Goal: Transaction & Acquisition: Purchase product/service

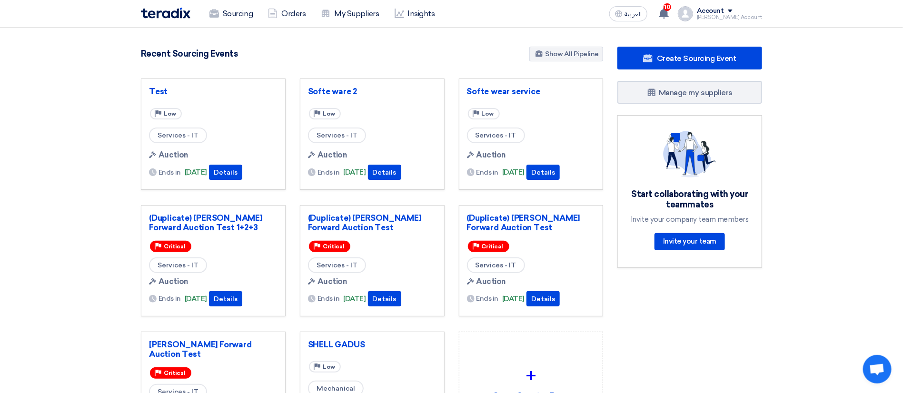
click at [749, 10] on div "Account" at bounding box center [729, 11] width 65 height 8
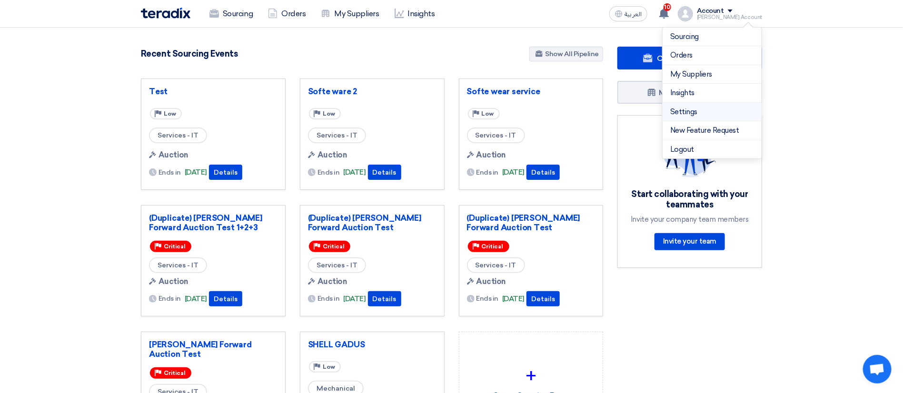
click at [700, 107] on link "Settings" at bounding box center [713, 112] width 84 height 11
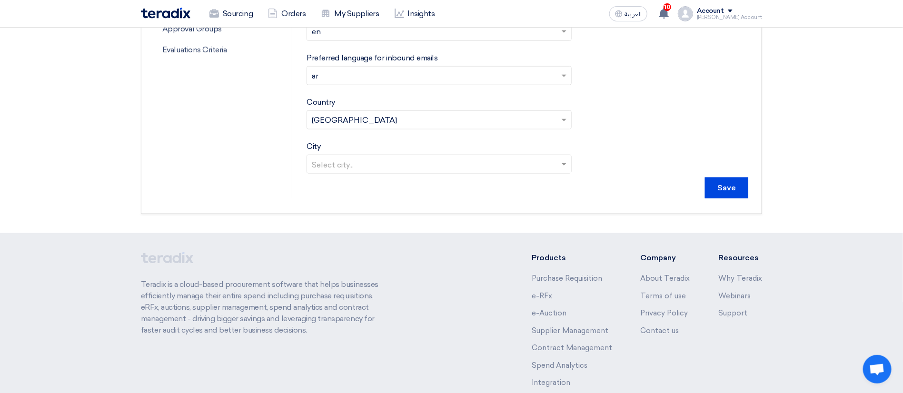
scroll to position [210, 0]
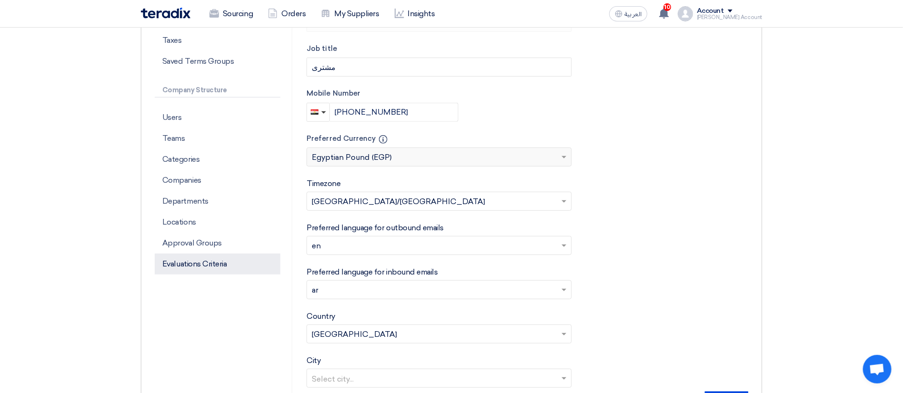
click at [178, 260] on p "Evaluations Criteria" at bounding box center [218, 264] width 126 height 21
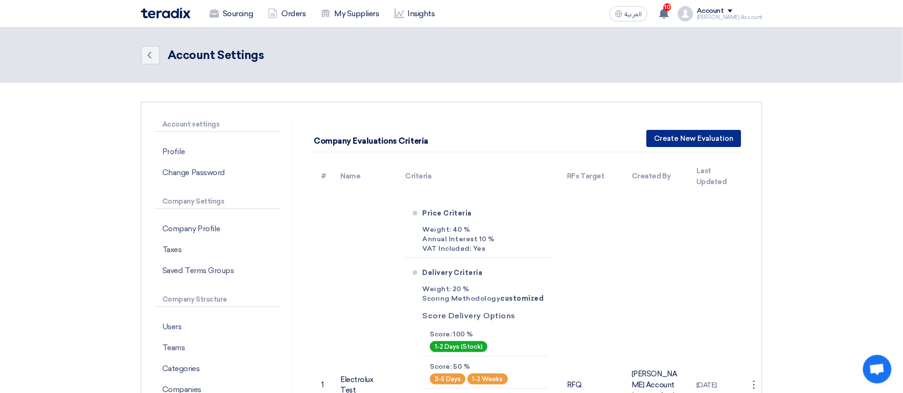
click at [713, 136] on button "Create New Evaluation" at bounding box center [694, 138] width 95 height 17
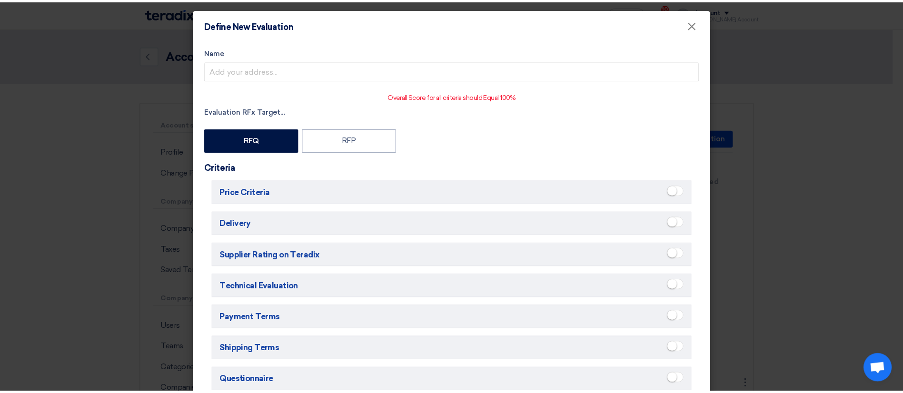
scroll to position [113, 0]
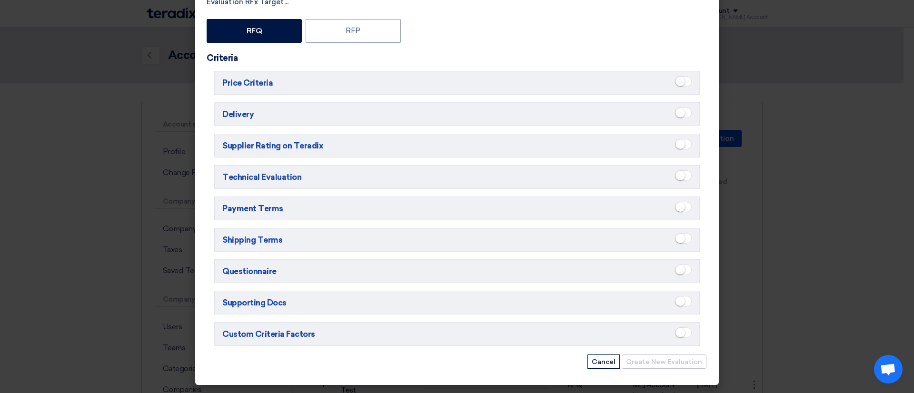
click at [680, 78] on small at bounding box center [681, 82] width 10 height 10
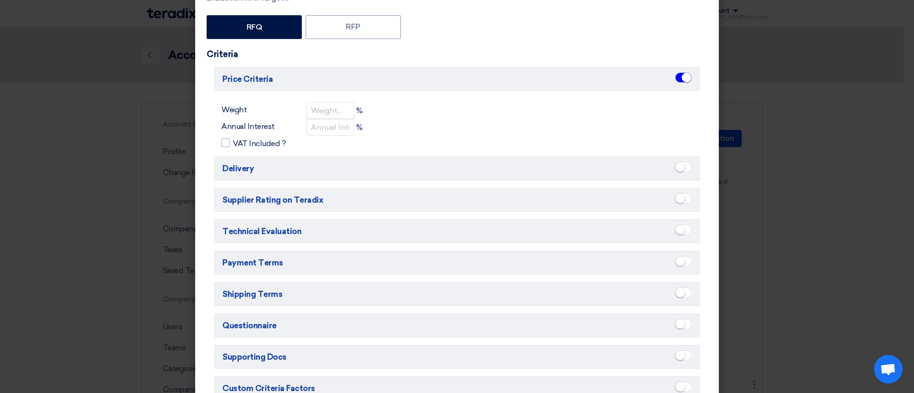
click at [683, 79] on small at bounding box center [687, 78] width 10 height 10
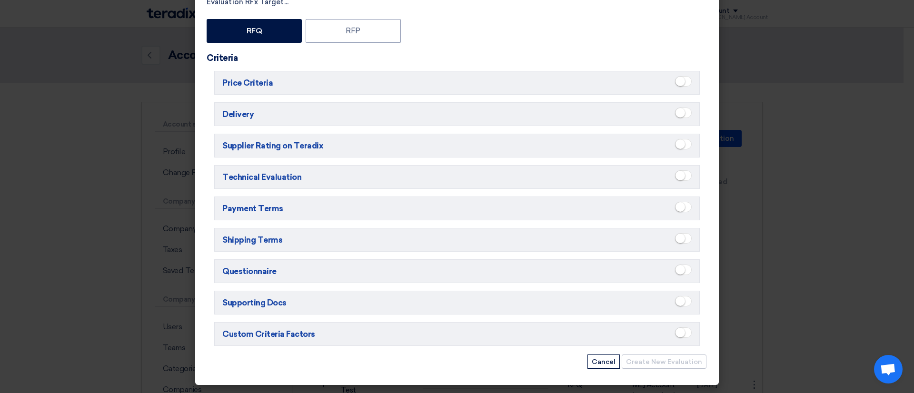
click at [681, 108] on span at bounding box center [683, 113] width 17 height 10
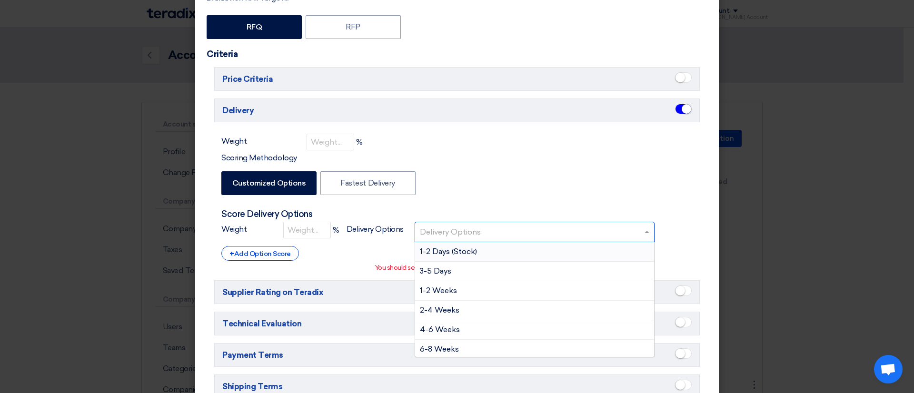
click at [460, 226] on input "text" at bounding box center [536, 233] width 232 height 16
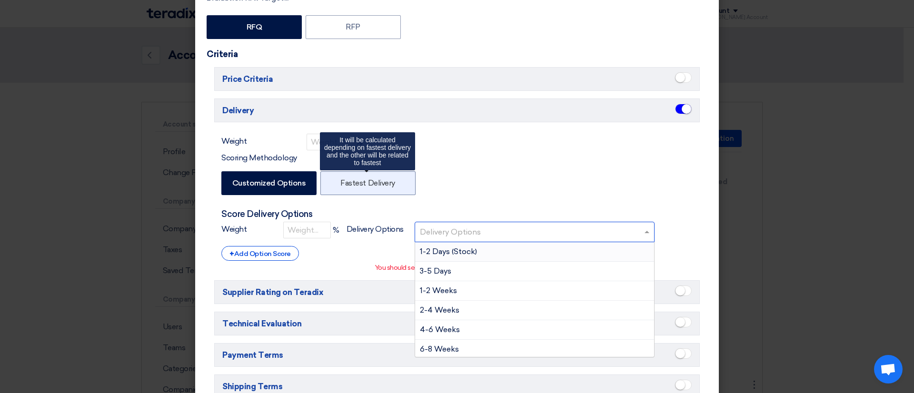
click at [387, 191] on label "Fastest Delivery" at bounding box center [368, 183] width 95 height 24
click at [347, 186] on input "Fastest Delivery" at bounding box center [344, 183] width 6 height 6
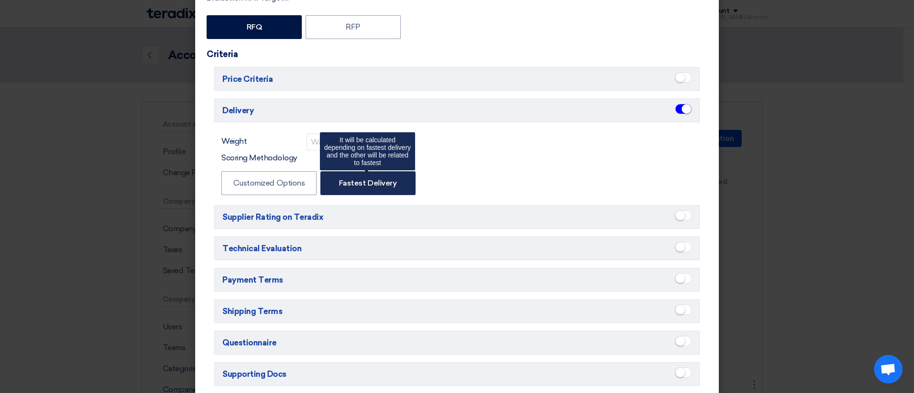
radio input "false"
radio input "true"
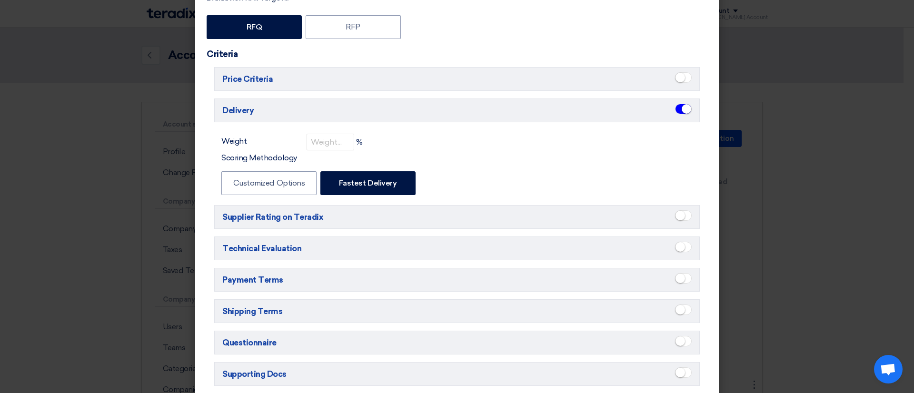
click at [676, 112] on span at bounding box center [683, 109] width 17 height 10
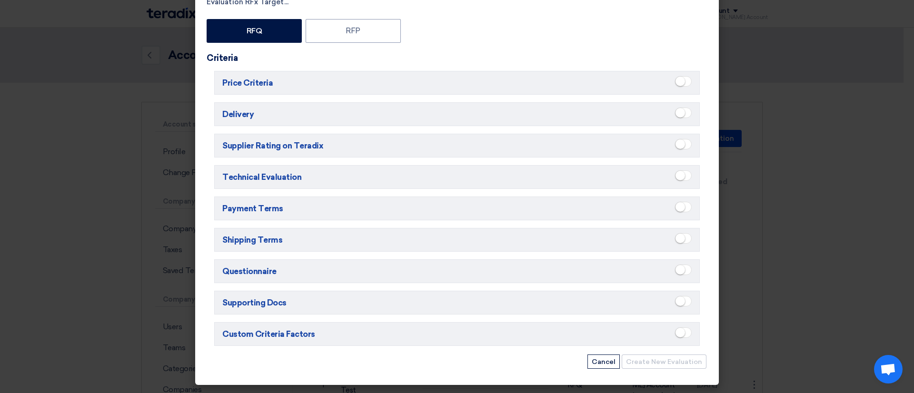
click at [796, 67] on modal-container "Define New Evaluation × Name Overall Score for all criteria should Equal 100% E…" at bounding box center [457, 196] width 914 height 393
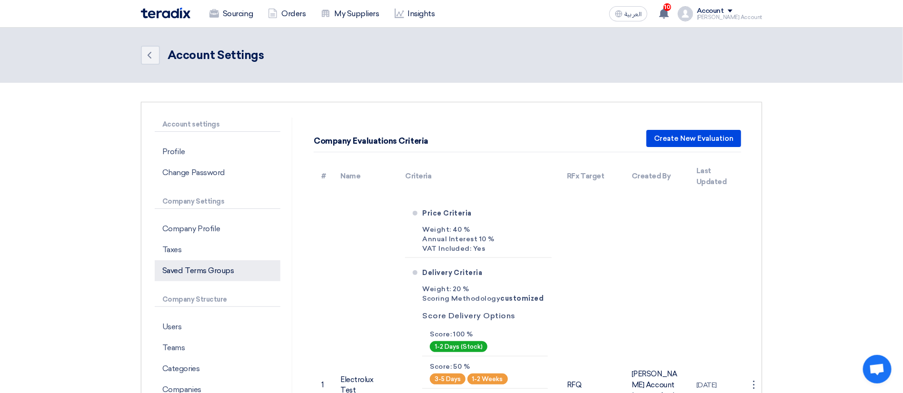
click at [227, 267] on p "Saved Terms Groups" at bounding box center [218, 271] width 126 height 21
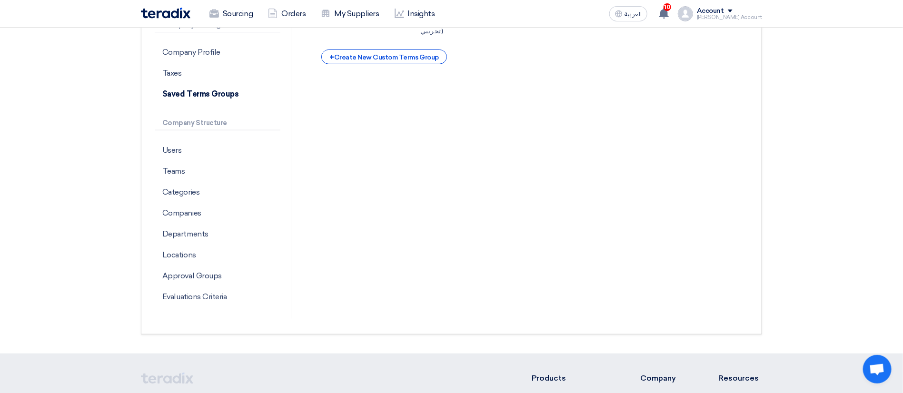
scroll to position [352, 0]
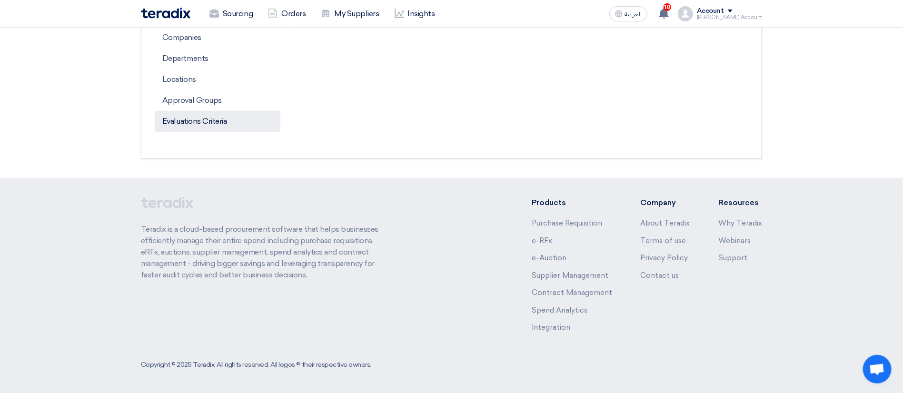
click at [219, 123] on p "Evaluations Criteria" at bounding box center [218, 121] width 126 height 21
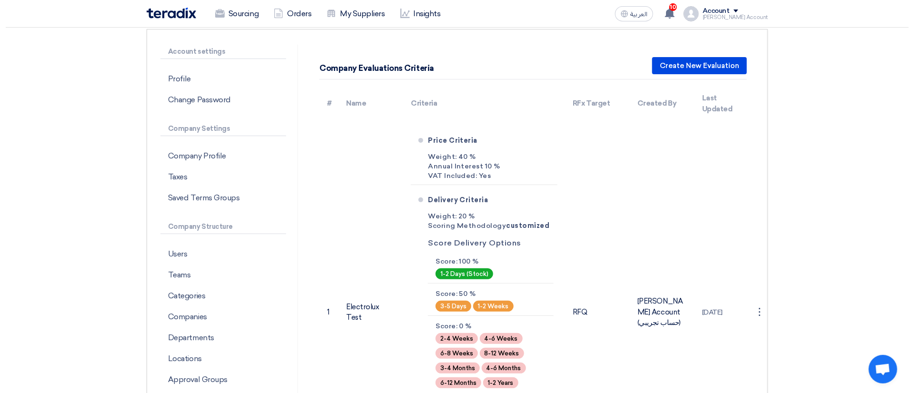
scroll to position [67, 0]
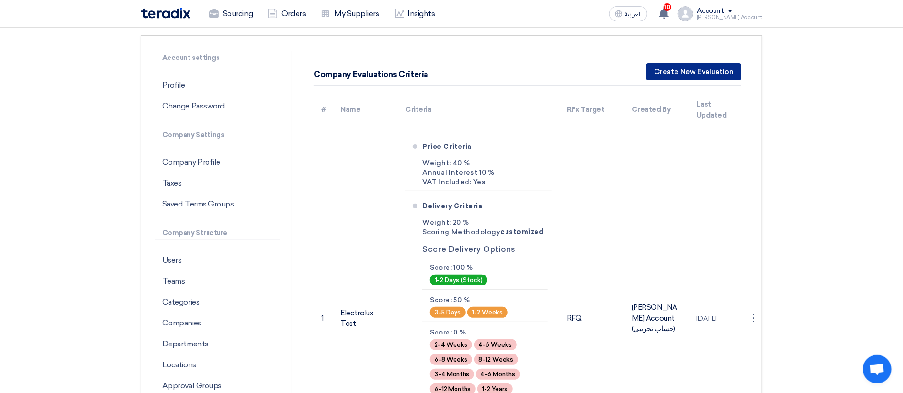
click at [712, 74] on button "Create New Evaluation" at bounding box center [694, 71] width 95 height 17
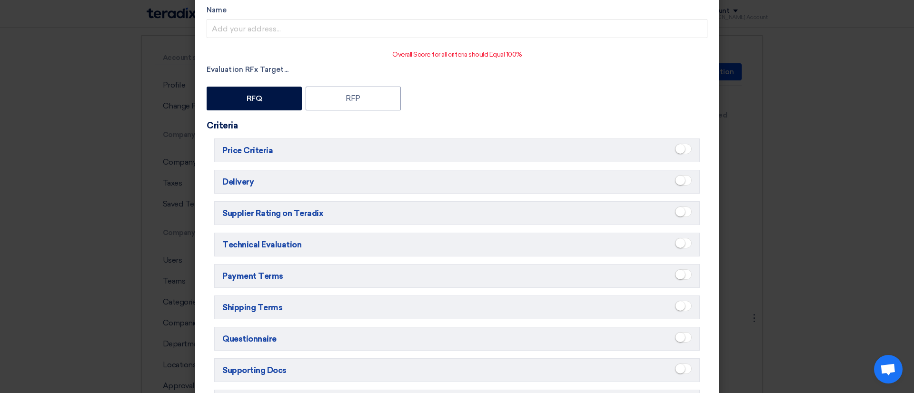
scroll to position [113, 0]
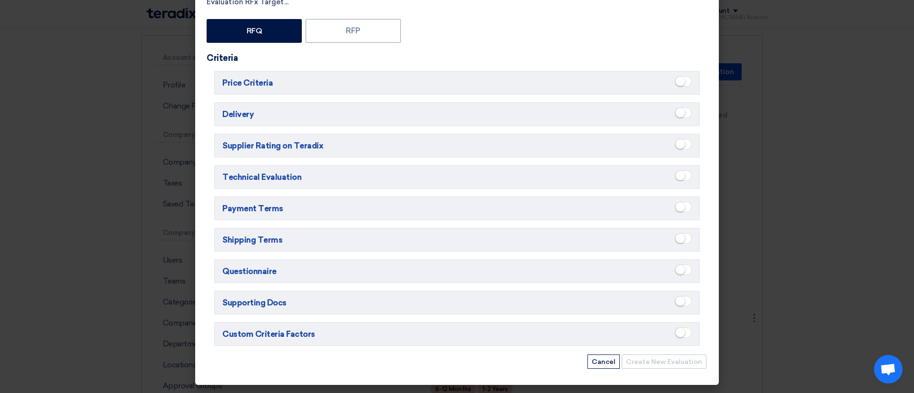
click at [680, 329] on span at bounding box center [683, 333] width 17 height 10
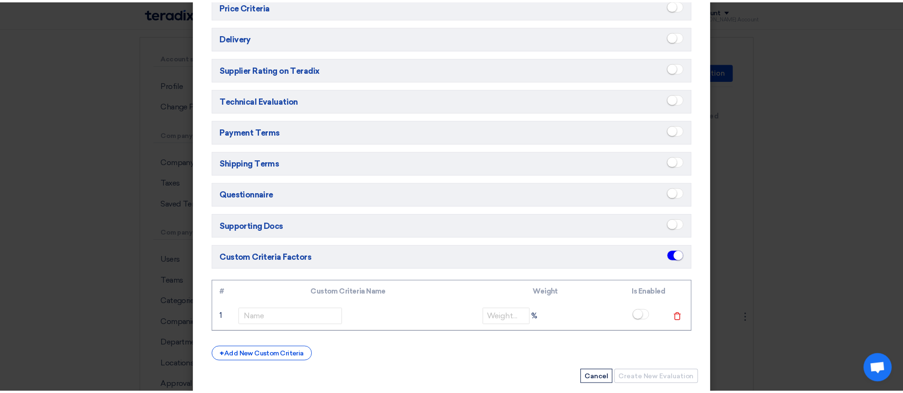
scroll to position [207, 0]
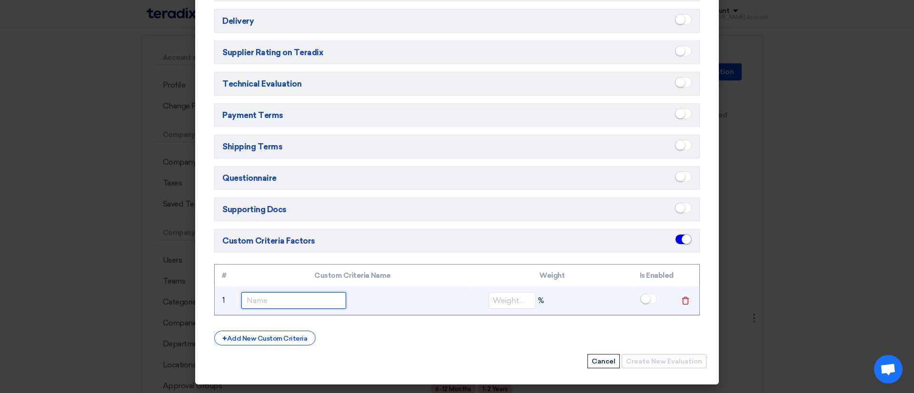
click at [320, 305] on input "text" at bounding box center [293, 300] width 105 height 17
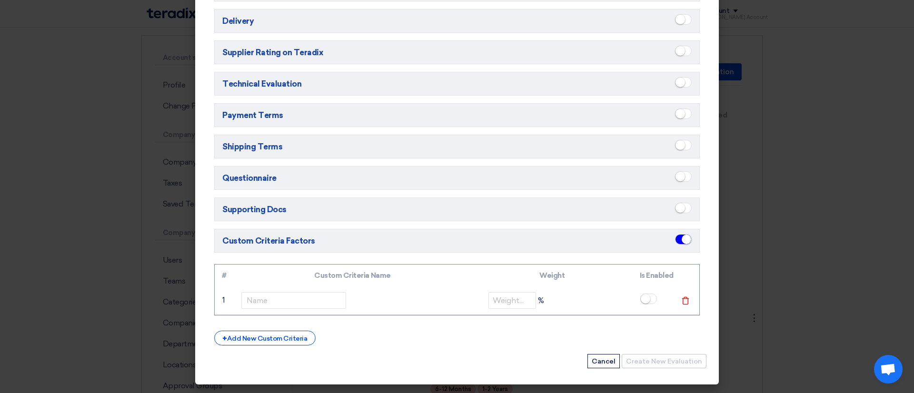
click at [862, 248] on modal-container "Define New Evaluation × Name Overall Score for all criteria should Equal 100% E…" at bounding box center [457, 196] width 914 height 393
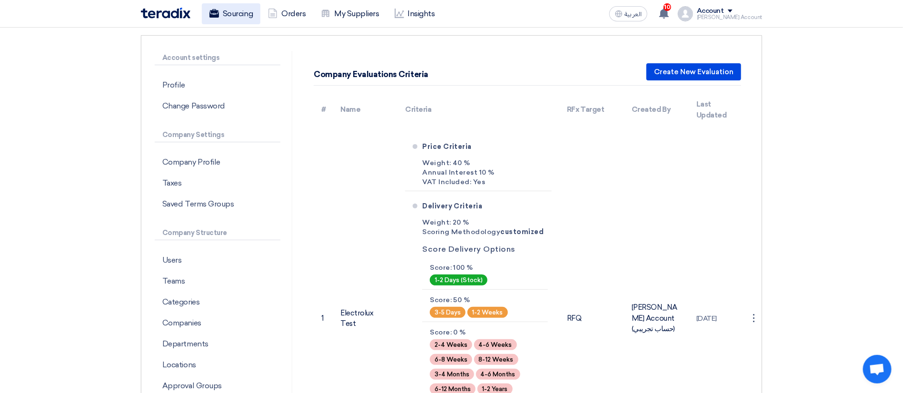
click at [214, 17] on icon at bounding box center [215, 14] width 10 height 10
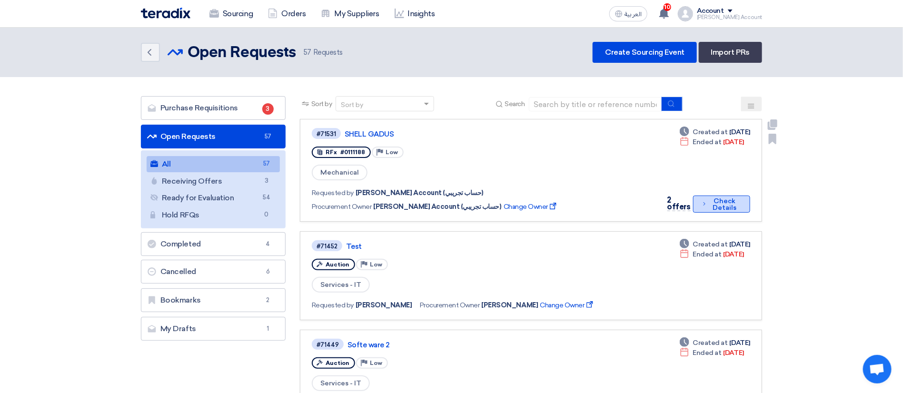
click at [693, 196] on button "Check details Check Details" at bounding box center [721, 204] width 57 height 17
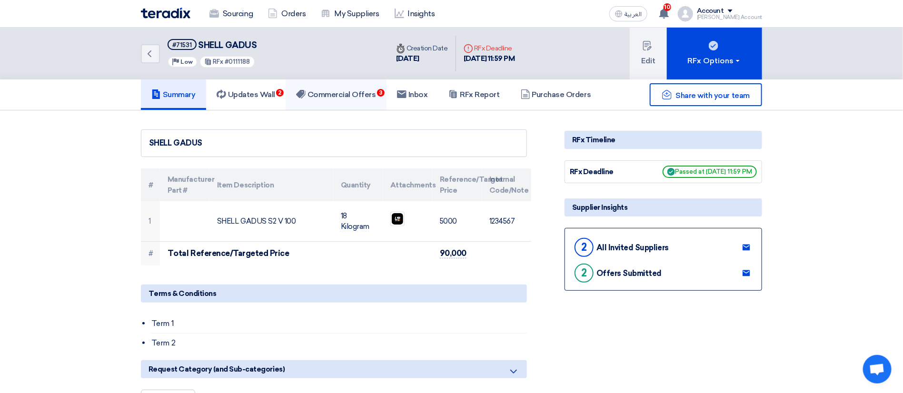
click at [359, 83] on link "Commercial Offers 3" at bounding box center [336, 95] width 101 height 30
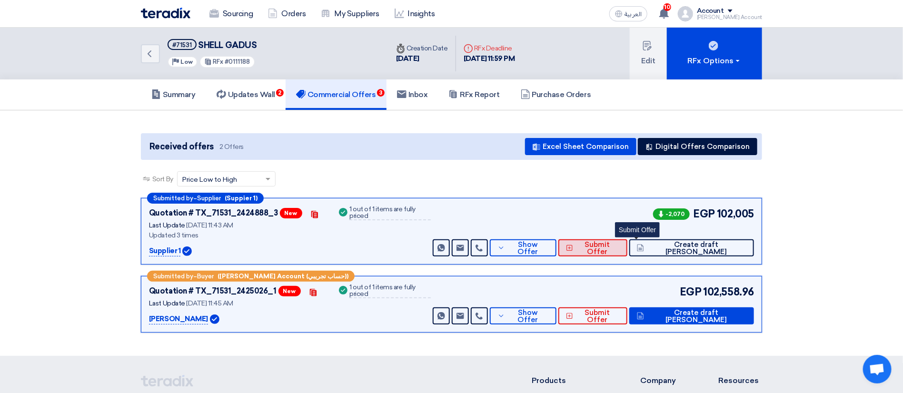
click at [628, 246] on button "Submit Offer" at bounding box center [593, 248] width 69 height 17
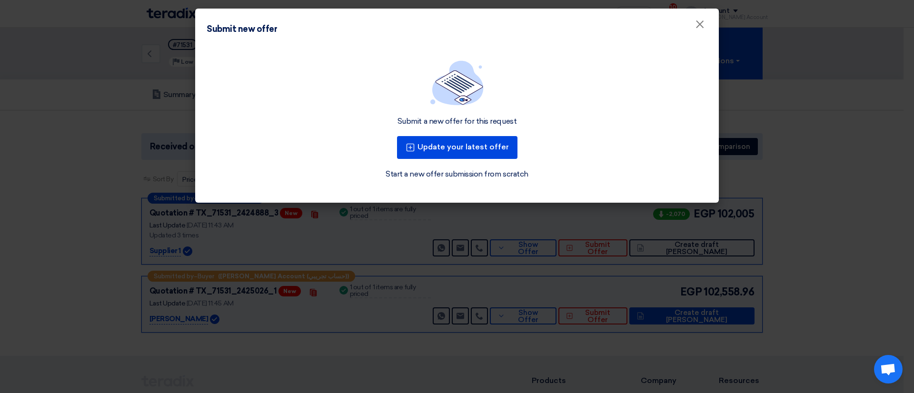
click at [477, 172] on link "Start a new offer submission from scratch" at bounding box center [457, 174] width 142 height 11
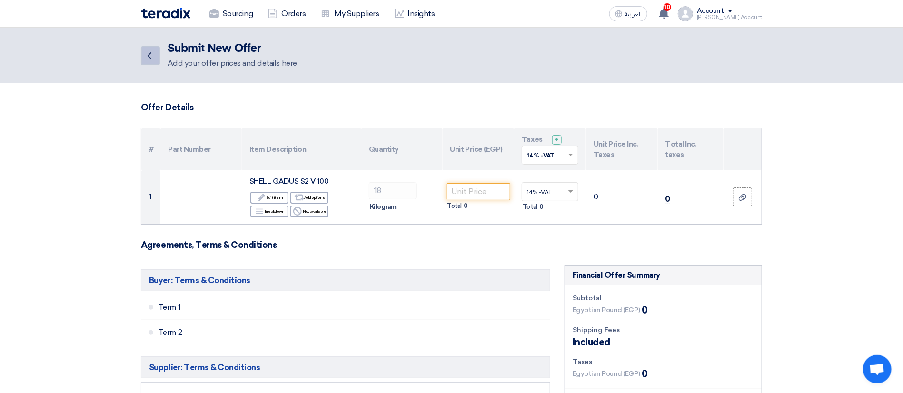
click at [153, 58] on icon "Back" at bounding box center [149, 55] width 11 height 11
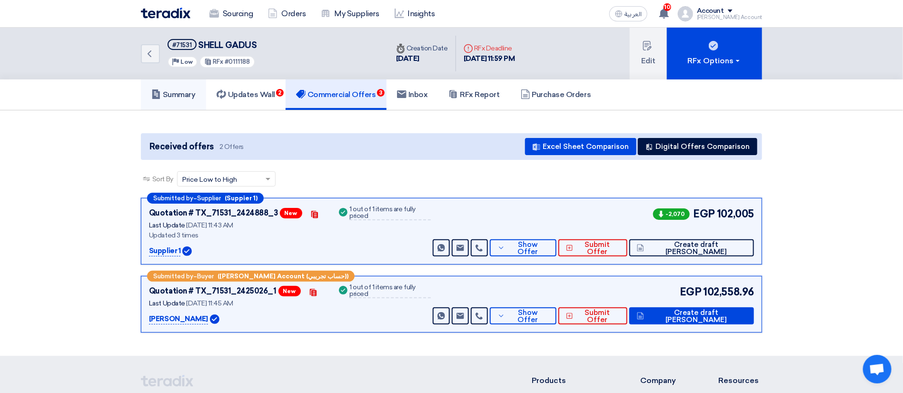
click at [164, 93] on h5 "Summary" at bounding box center [173, 95] width 44 height 10
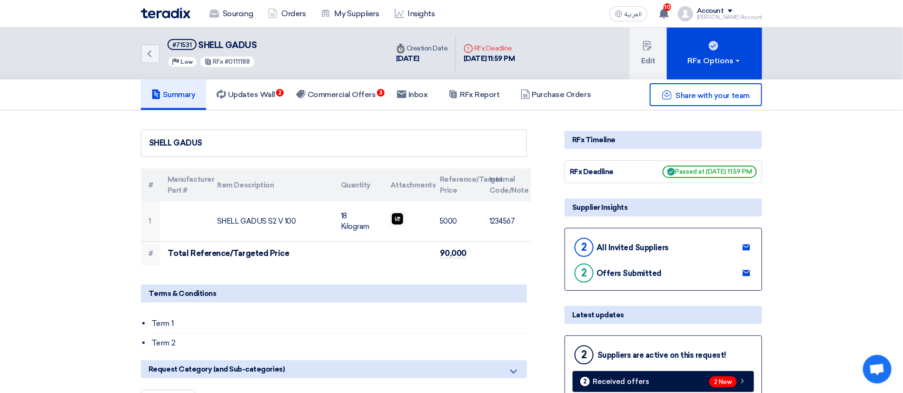
drag, startPoint x: 605, startPoint y: 248, endPoint x: 655, endPoint y: 237, distance: 51.2
click at [655, 237] on div "2 All Invited Suppliers" at bounding box center [621, 247] width 96 height 23
drag, startPoint x: 600, startPoint y: 277, endPoint x: 612, endPoint y: 275, distance: 11.6
click at [612, 275] on div "Offers Submitted" at bounding box center [629, 273] width 65 height 9
click at [215, 13] on icon at bounding box center [215, 14] width 10 height 10
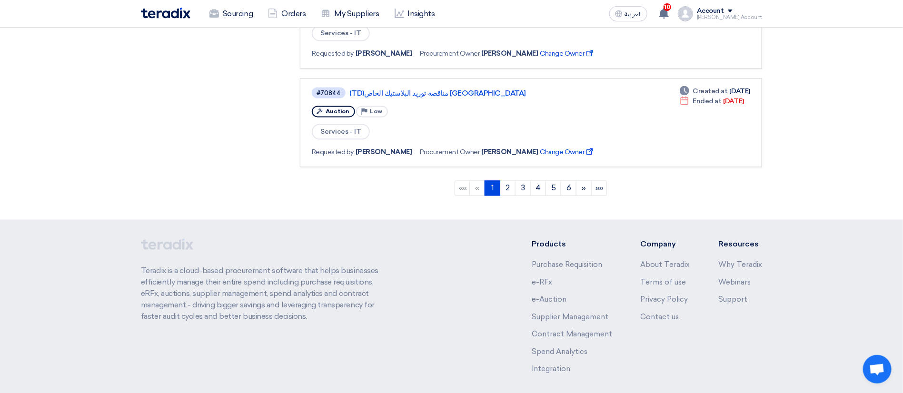
scroll to position [1000, 0]
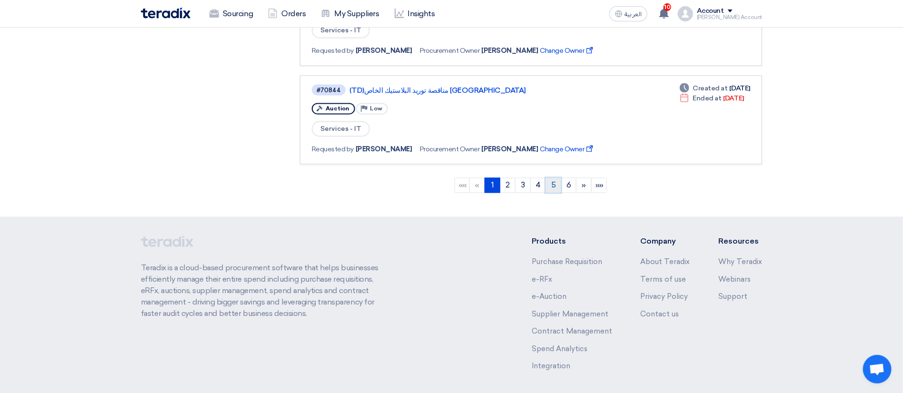
click at [555, 183] on link "5" at bounding box center [554, 185] width 16 height 15
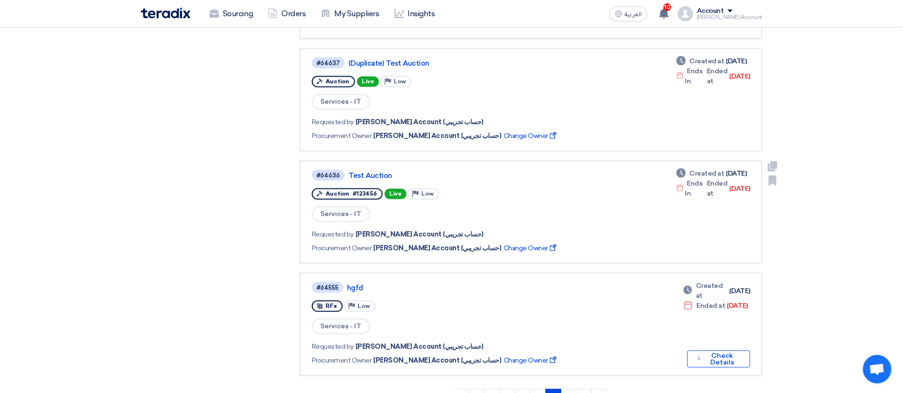
scroll to position [1072, 0]
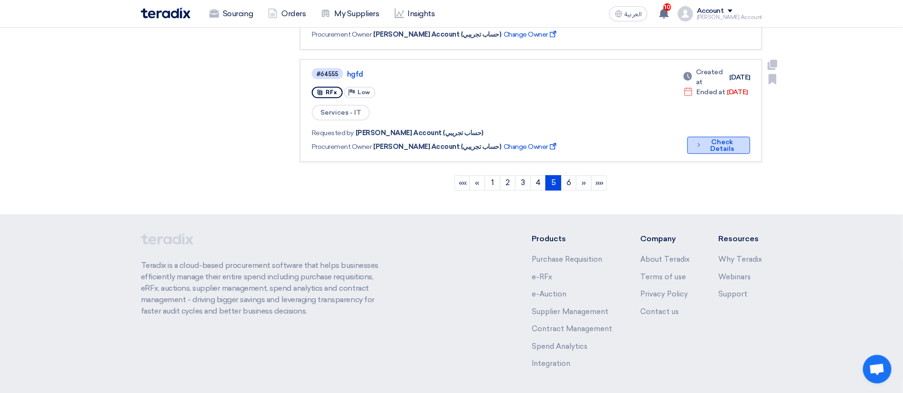
click at [703, 148] on button "Check details Check Details" at bounding box center [719, 145] width 63 height 17
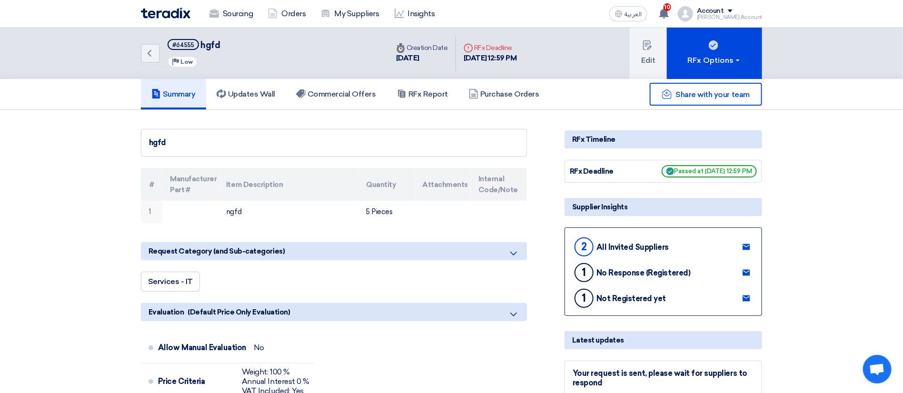
click at [607, 295] on div "Not Registered yet" at bounding box center [632, 298] width 70 height 9
click at [743, 247] on use at bounding box center [747, 247] width 8 height 6
click at [343, 98] on h5 "Commercial Offers" at bounding box center [336, 95] width 80 height 10
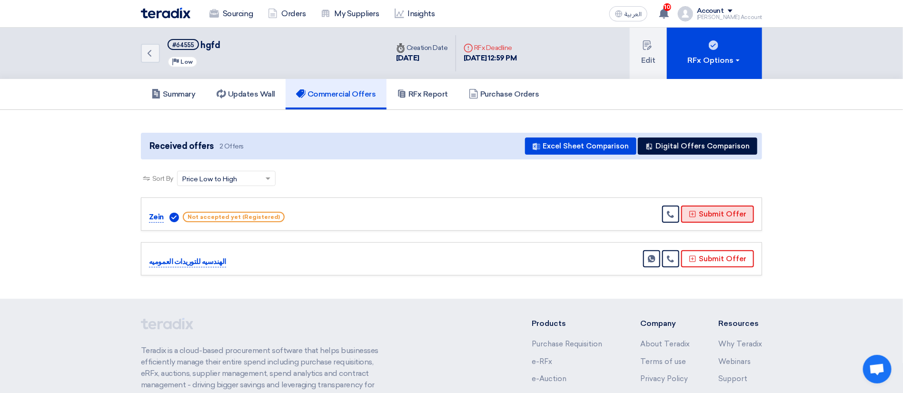
click at [736, 212] on button "Submit Offer" at bounding box center [718, 214] width 73 height 17
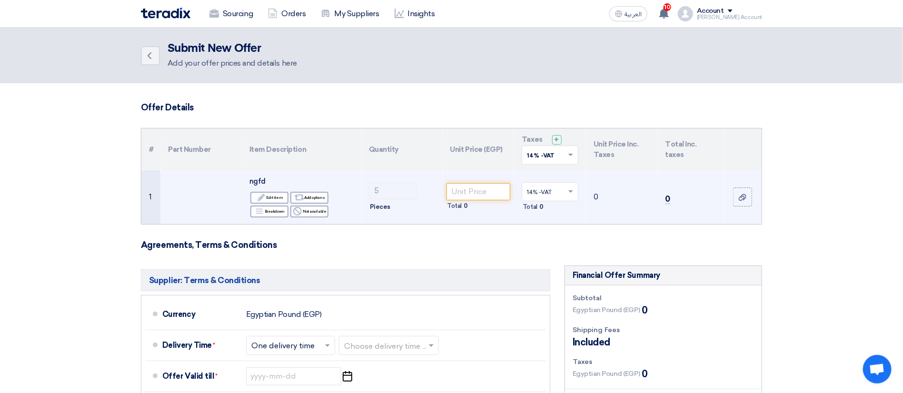
click at [271, 182] on div "ngfd" at bounding box center [302, 181] width 104 height 11
click at [490, 188] on input "number" at bounding box center [479, 191] width 64 height 17
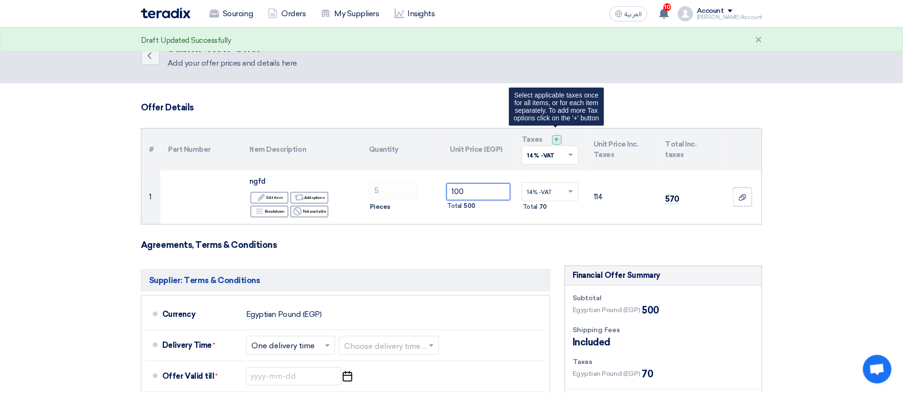
type input "100"
click at [555, 141] on span "+" at bounding box center [557, 139] width 5 height 9
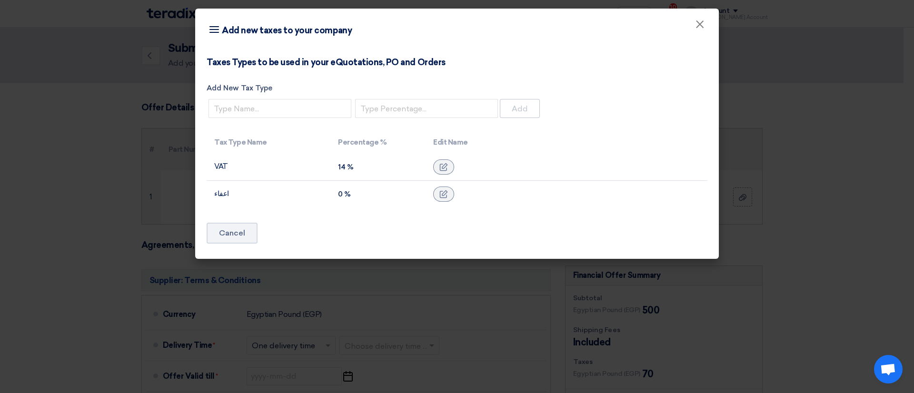
click at [187, 203] on modal-container "Item breakdown Add new taxes to your company × Taxes Types to be used in your e…" at bounding box center [457, 196] width 914 height 393
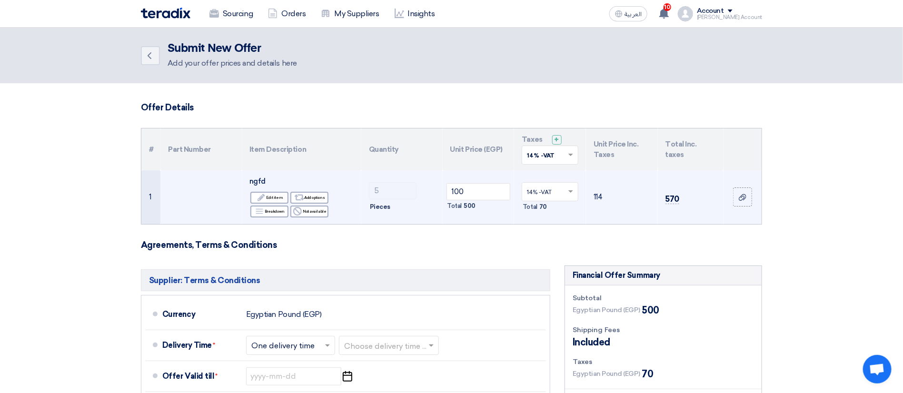
click at [574, 194] on span at bounding box center [572, 192] width 12 height 9
click at [552, 230] on div "0% -اعفاء" at bounding box center [550, 226] width 56 height 16
click at [623, 241] on h3 "Agreements, Terms & Conditions" at bounding box center [452, 245] width 622 height 10
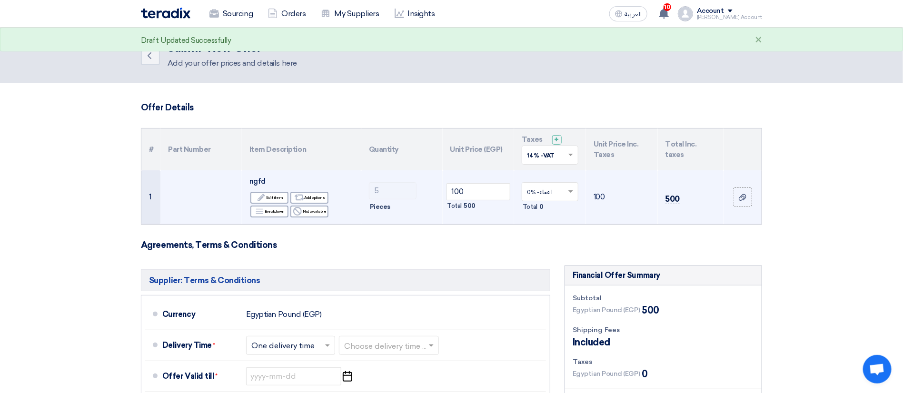
click at [553, 194] on input "text" at bounding box center [545, 193] width 37 height 16
click at [547, 208] on span "14% -VAT" at bounding box center [539, 209] width 25 height 7
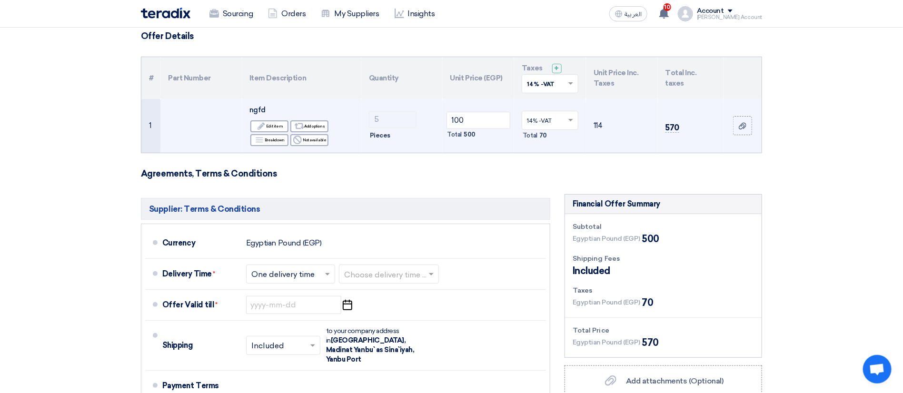
scroll to position [214, 0]
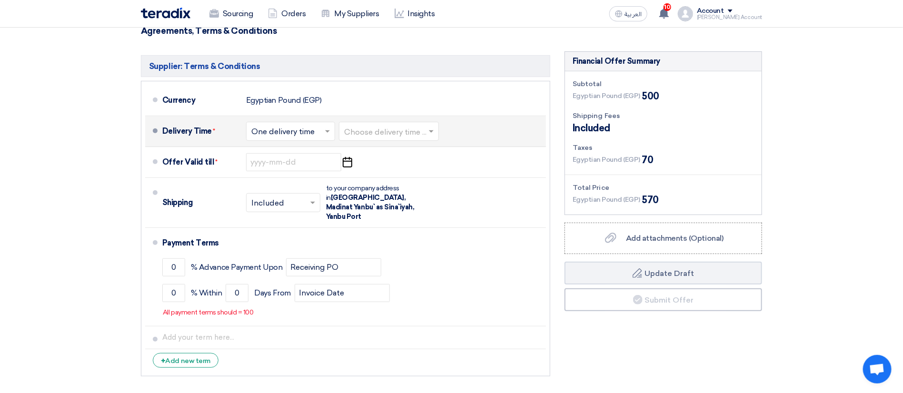
click at [411, 140] on div "Choose delivery time ..." at bounding box center [389, 131] width 100 height 19
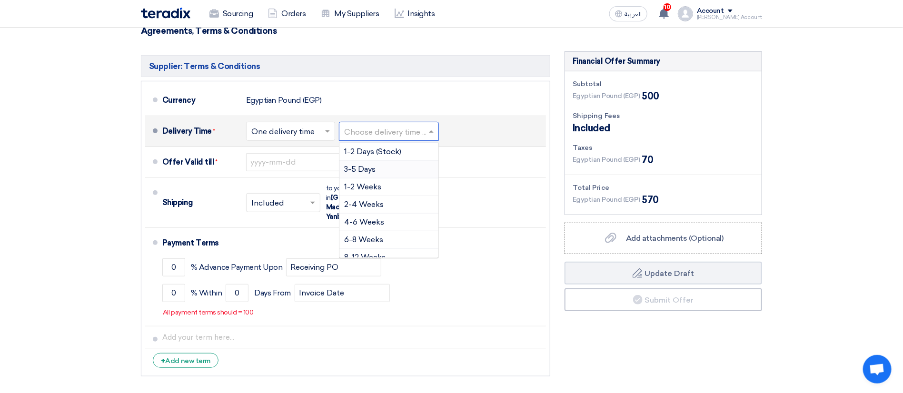
click at [401, 169] on div "3-5 Days" at bounding box center [389, 170] width 99 height 18
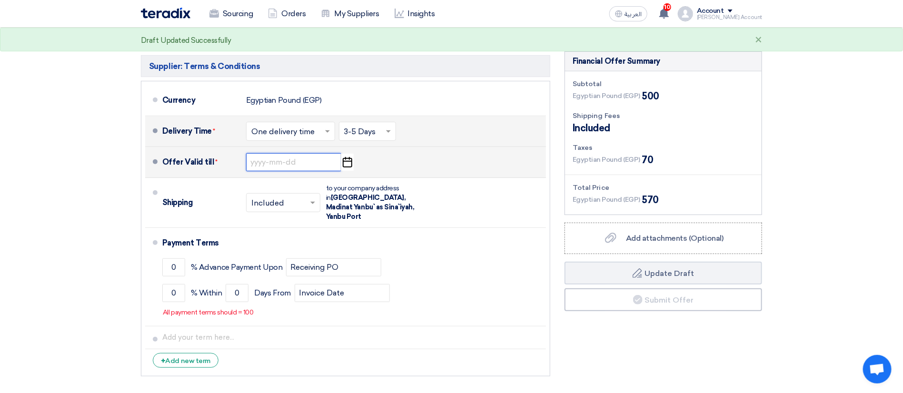
click at [283, 169] on input at bounding box center [293, 162] width 95 height 18
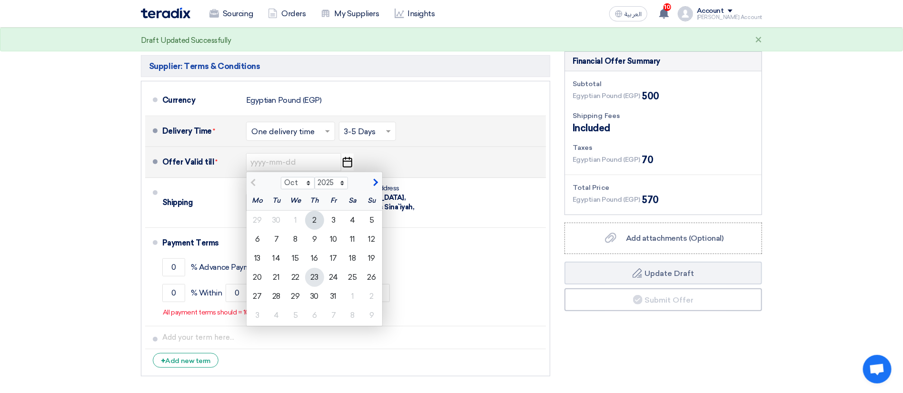
click at [318, 270] on div "23" at bounding box center [314, 277] width 19 height 19
type input "10/23/2025"
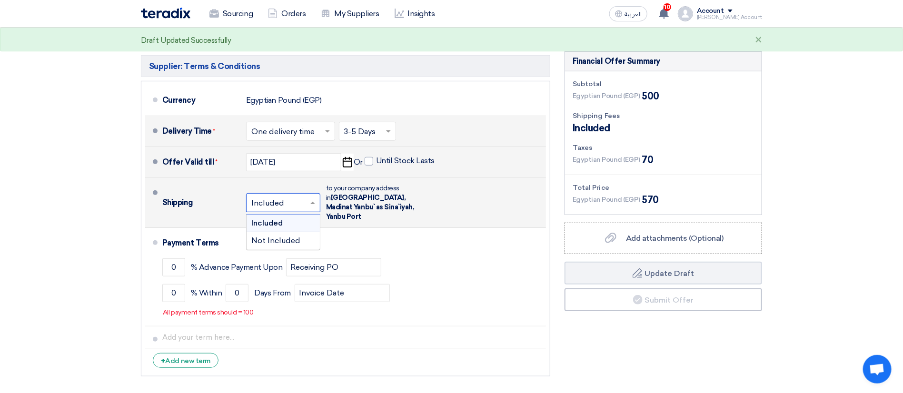
click at [309, 198] on span at bounding box center [314, 203] width 12 height 10
click at [283, 237] on span "Not Included" at bounding box center [275, 240] width 49 height 9
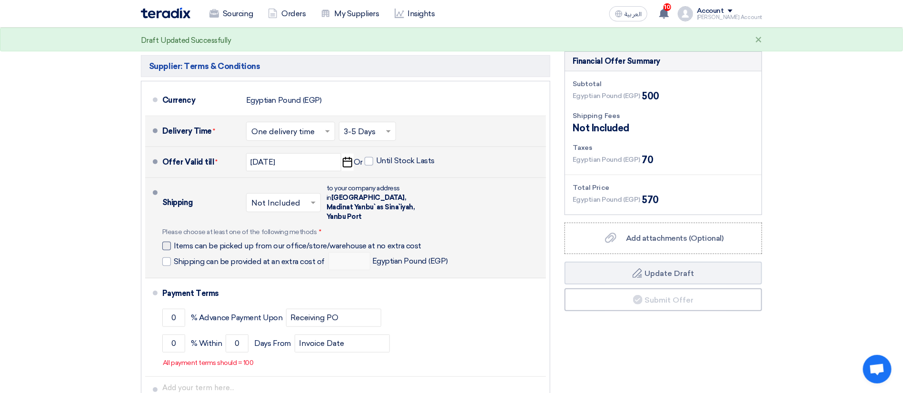
click at [167, 242] on div at bounding box center [166, 246] width 9 height 9
click at [174, 241] on input "Items can be picked up from our office/store/warehouse at no extra cost" at bounding box center [310, 250] width 272 height 18
checkbox input "true"
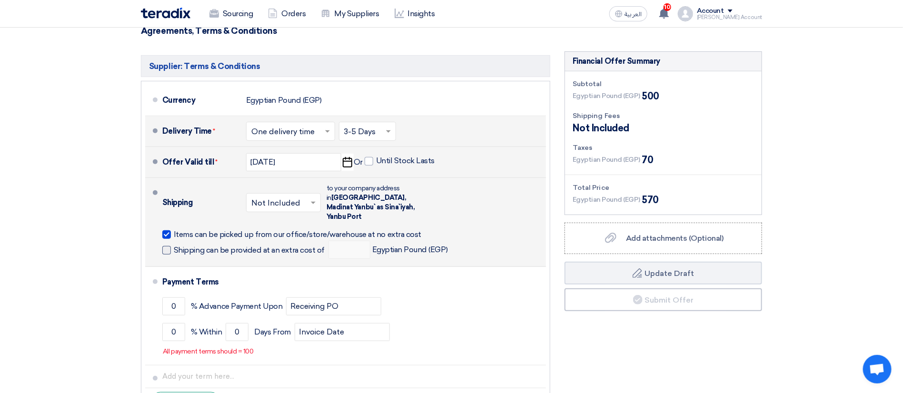
click at [171, 245] on label "Shipping can be provided at an extra cost of" at bounding box center [243, 250] width 162 height 10
click at [174, 245] on input "Shipping can be provided at an extra cost of" at bounding box center [250, 254] width 153 height 18
checkbox input "true"
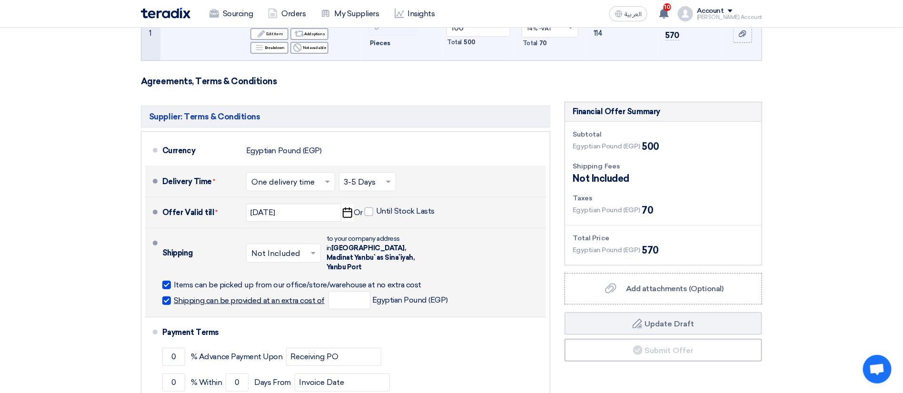
scroll to position [286, 0]
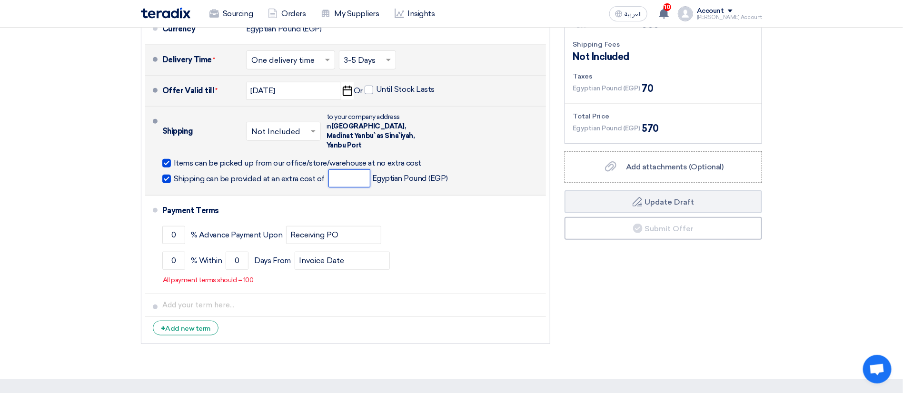
click at [337, 176] on input "number" at bounding box center [350, 179] width 42 height 18
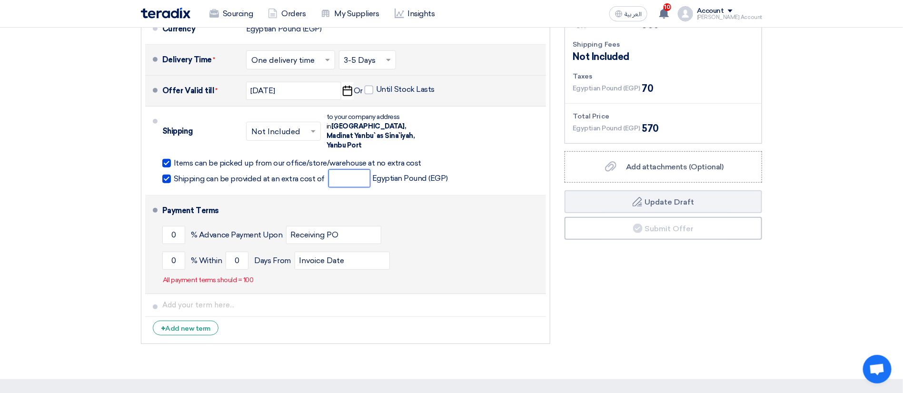
scroll to position [0, 0]
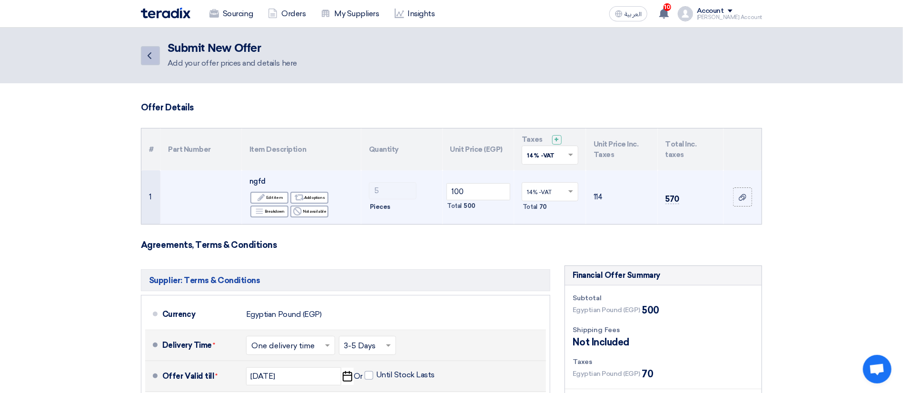
click at [154, 54] on icon "Back" at bounding box center [149, 55] width 11 height 11
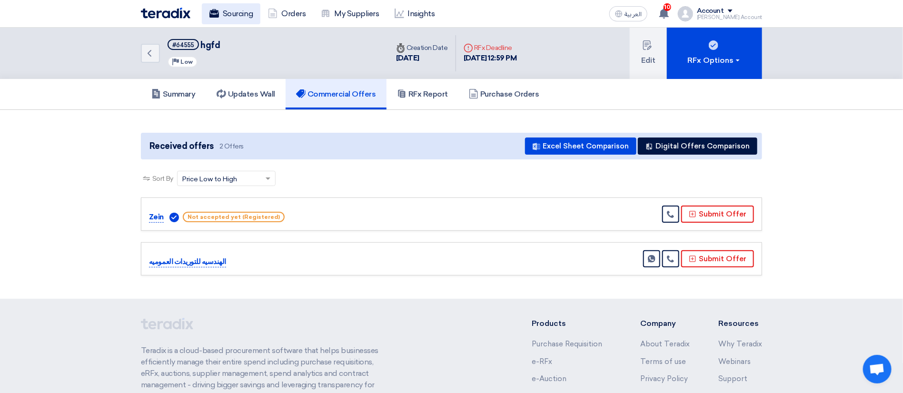
click at [216, 16] on use at bounding box center [215, 13] width 10 height 9
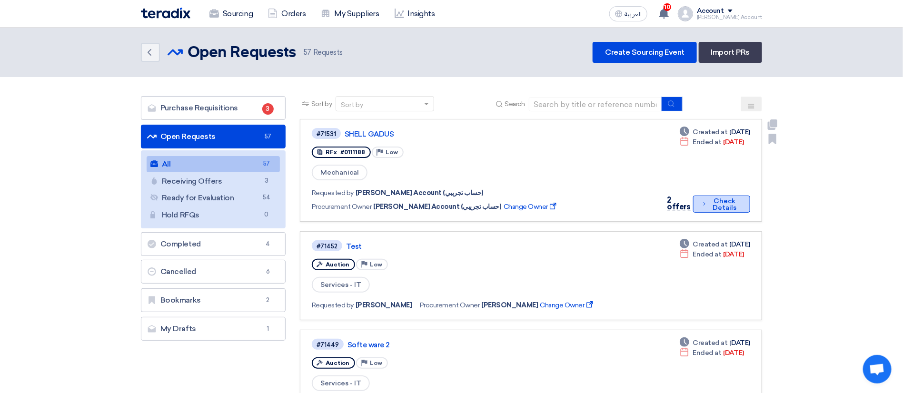
click at [708, 205] on button "Check details Check Details" at bounding box center [721, 204] width 57 height 17
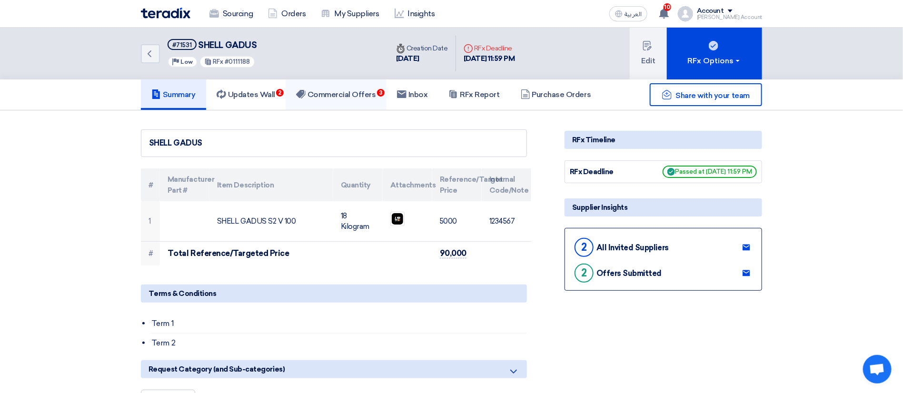
click at [329, 93] on h5 "Commercial Offers 3" at bounding box center [336, 95] width 80 height 10
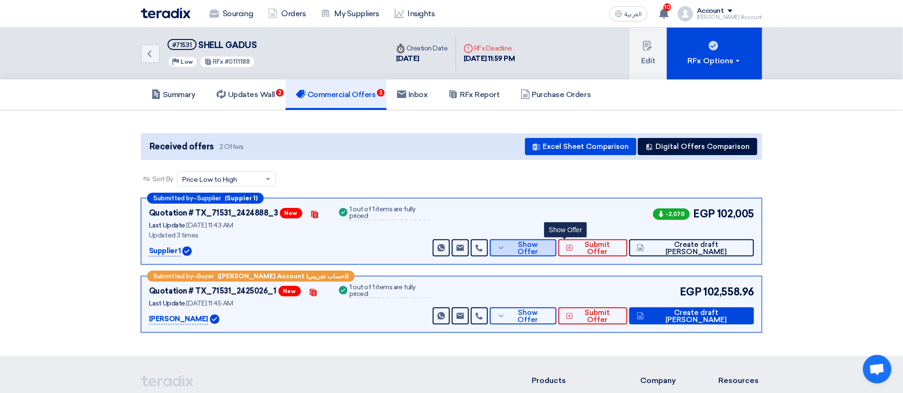
click at [549, 250] on span "Show Offer" at bounding box center [528, 248] width 41 height 14
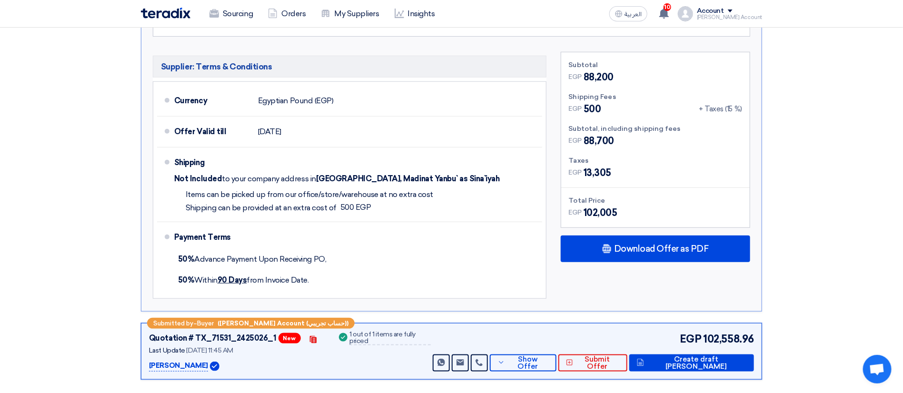
scroll to position [500, 0]
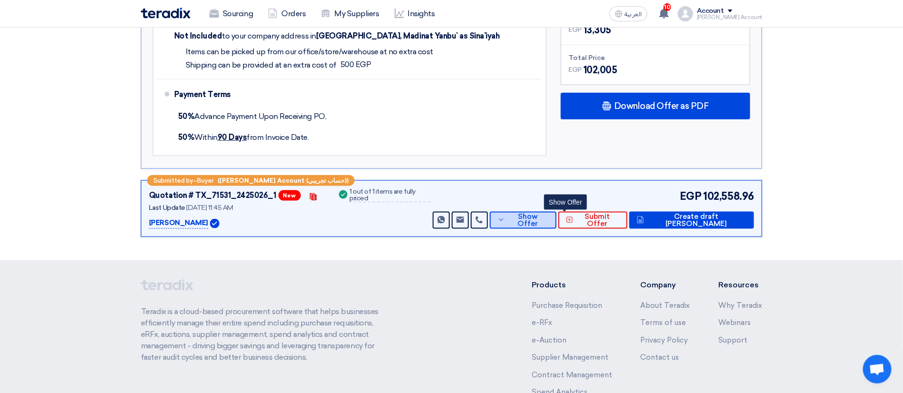
click at [549, 222] on span "Show Offer" at bounding box center [528, 220] width 41 height 14
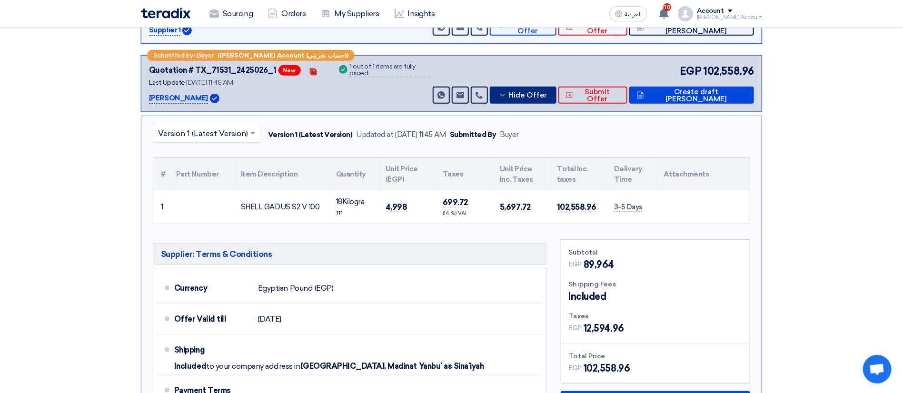
scroll to position [0, 0]
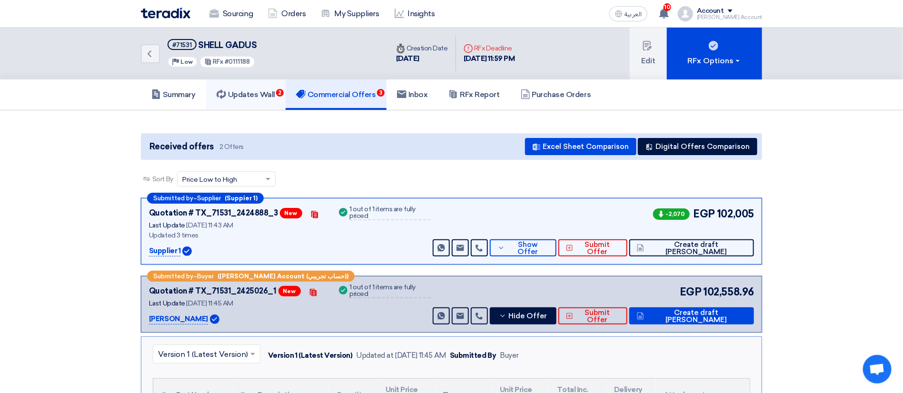
click at [257, 91] on h5 "Updates Wall 2" at bounding box center [246, 95] width 59 height 10
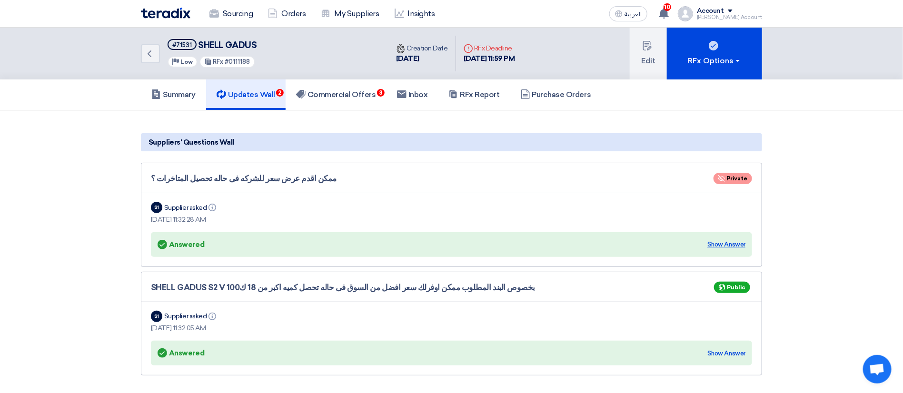
click at [725, 243] on div "Show Answer" at bounding box center [727, 245] width 38 height 10
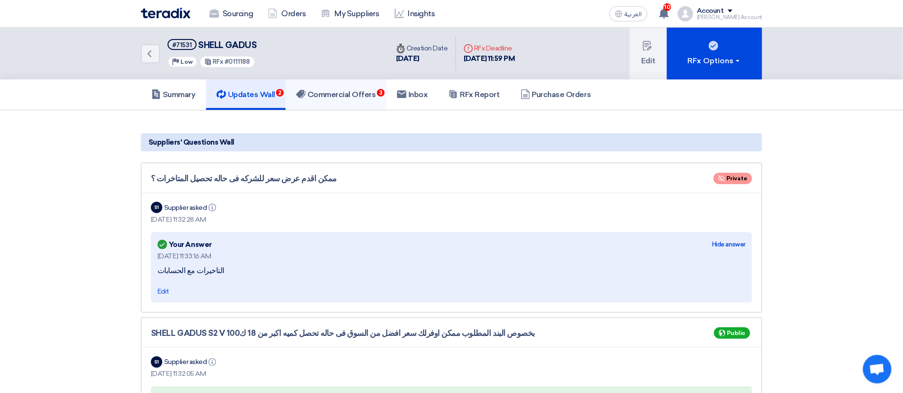
click at [340, 99] on h5 "Commercial Offers 3" at bounding box center [336, 95] width 80 height 10
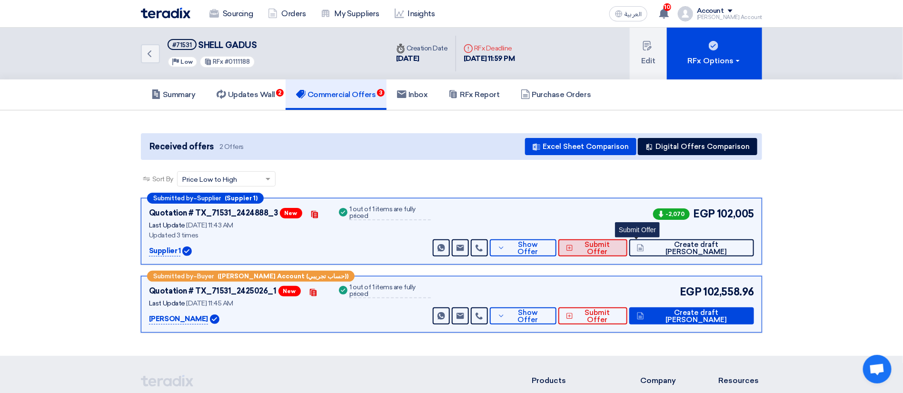
click at [612, 252] on button "Submit Offer" at bounding box center [593, 248] width 69 height 17
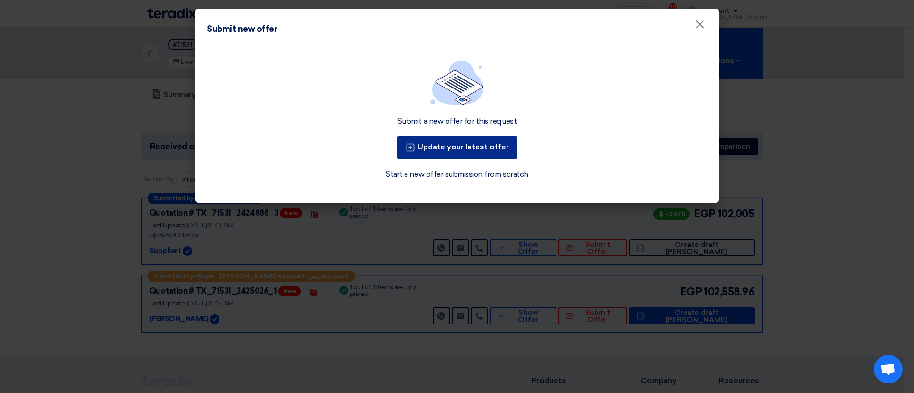
click at [454, 136] on button "Update your latest offer" at bounding box center [457, 147] width 120 height 23
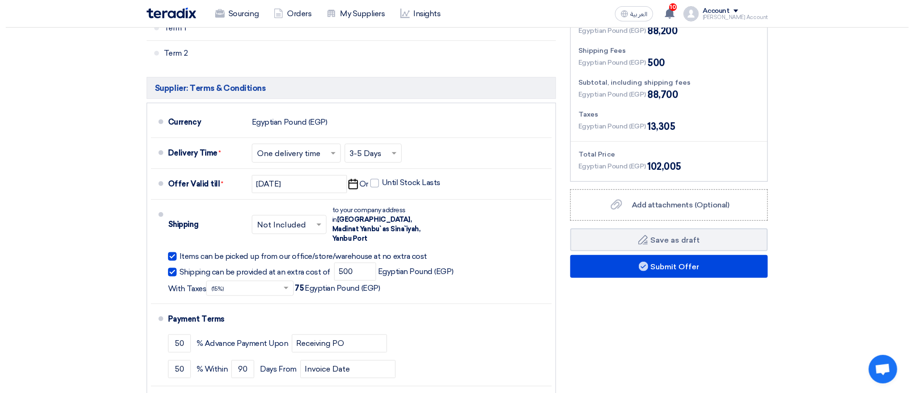
scroll to position [279, 0]
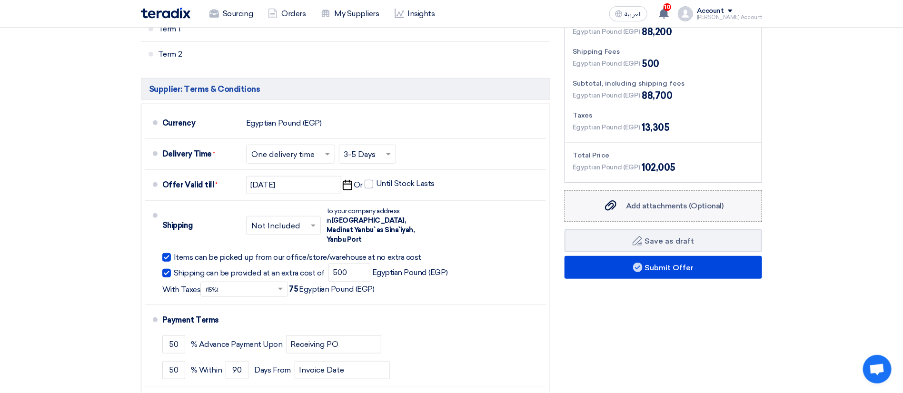
click at [640, 213] on label "Add attachments (Optional) Add attachments (Optional)" at bounding box center [664, 206] width 198 height 31
click at [0, 0] on input "Add attachments (Optional) Add attachments (Optional)" at bounding box center [0, 0] width 0 height 0
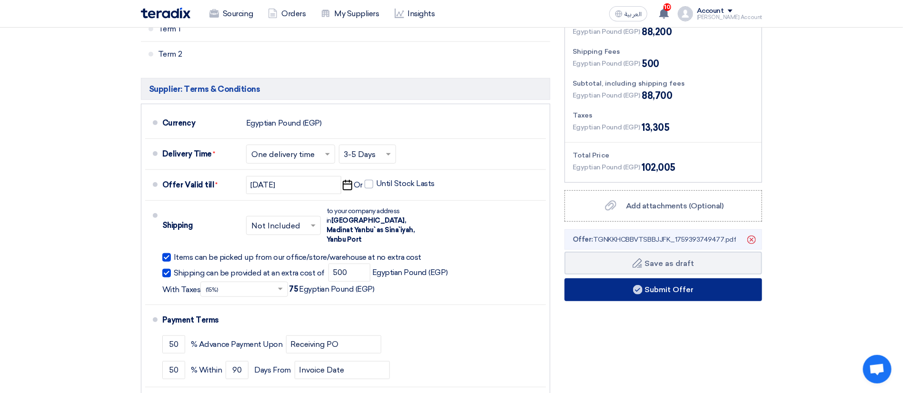
click at [663, 284] on button "Submit Offer" at bounding box center [664, 290] width 198 height 23
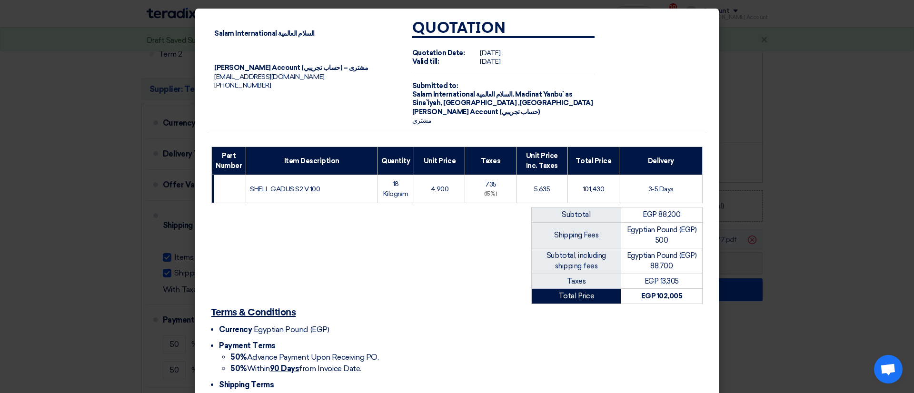
scroll to position [115, 0]
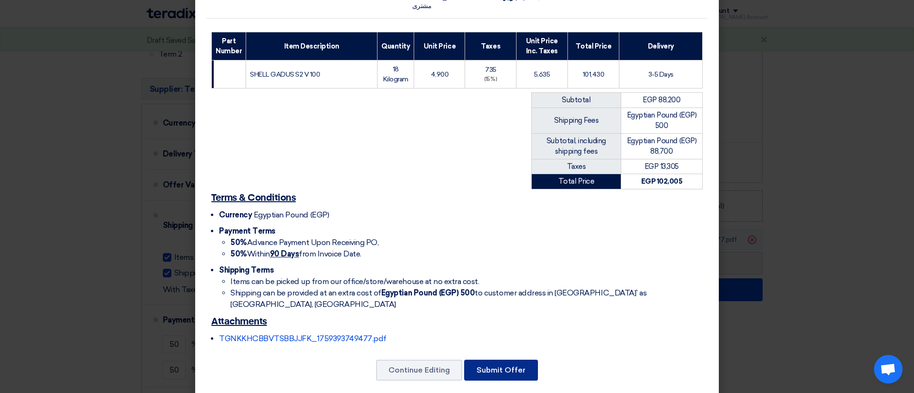
click at [513, 363] on button "Submit Offer" at bounding box center [501, 370] width 74 height 21
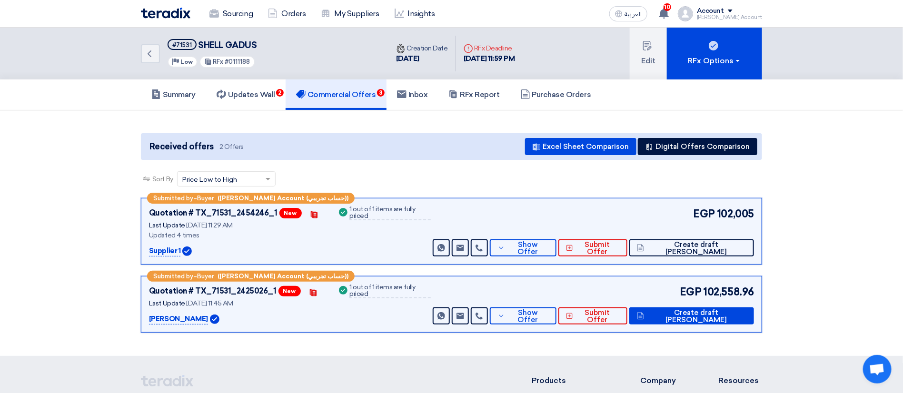
click at [582, 257] on div "Submitted by – Buyer (محمد Test Account (حساب تجريبي)) Quotation # TX_71531_245…" at bounding box center [452, 231] width 622 height 67
click at [557, 255] on button "Show Offer" at bounding box center [523, 248] width 67 height 17
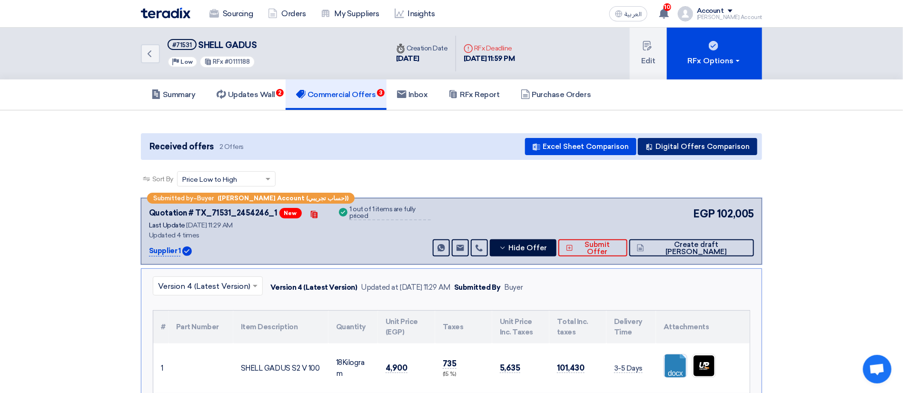
click at [682, 149] on button "Digital Offers Comparison" at bounding box center [698, 146] width 120 height 17
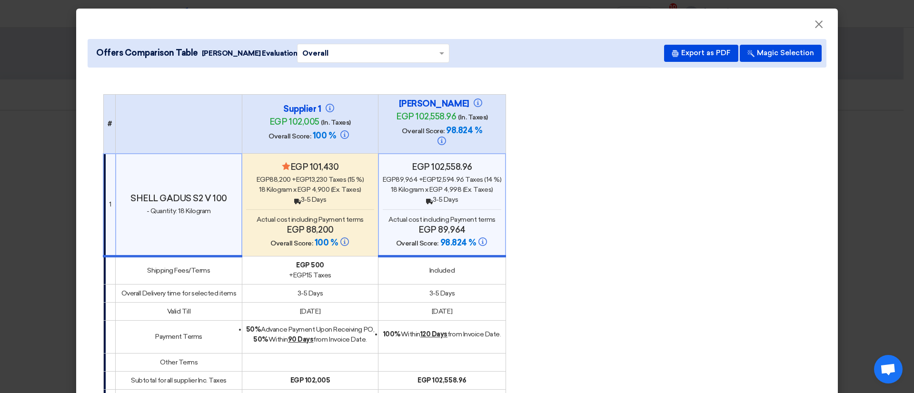
click at [887, 171] on modal-container "× Offers Comparison Table samer Evaluation × Overall × Export as PDF Magic Sele…" at bounding box center [457, 196] width 914 height 393
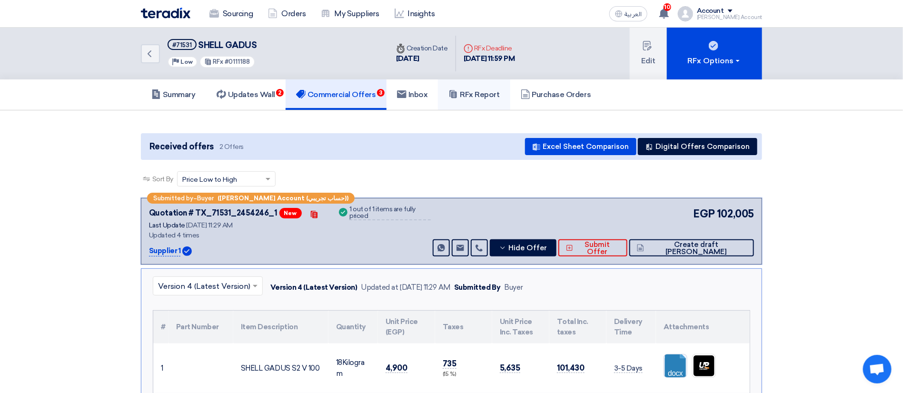
click at [489, 95] on h5 "RFx Report" at bounding box center [474, 95] width 51 height 10
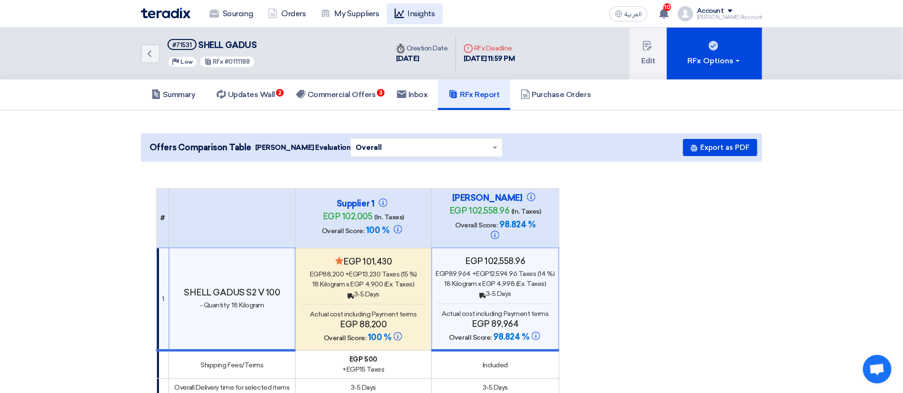
click at [432, 17] on link "Insights" at bounding box center [415, 13] width 56 height 21
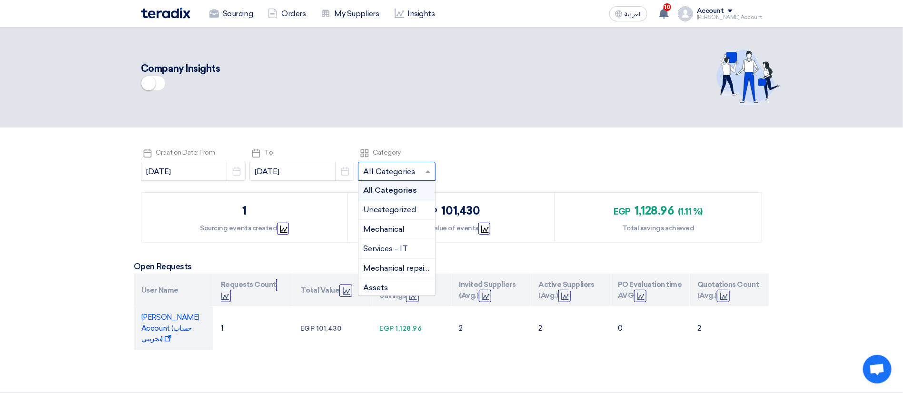
click at [390, 167] on input "text" at bounding box center [392, 173] width 58 height 16
click at [367, 230] on span "Mechanical" at bounding box center [383, 229] width 41 height 9
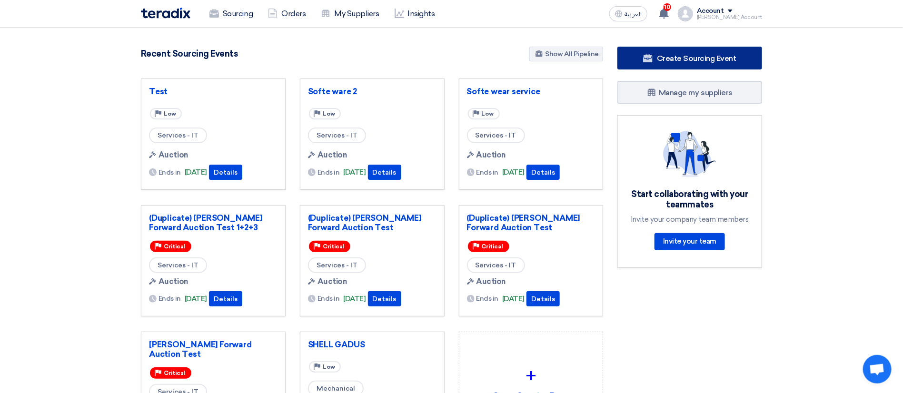
click at [633, 54] on link "Create Sourcing Event" at bounding box center [690, 58] width 145 height 23
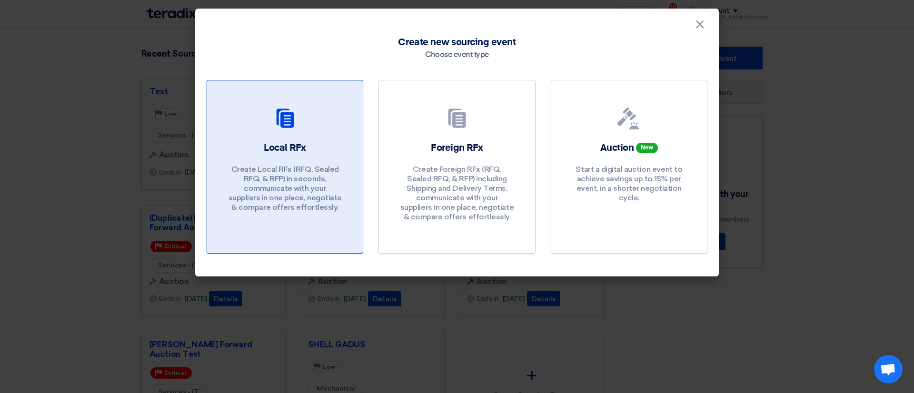
click at [349, 143] on div "Local RFx Create Local RFx (RFQ, Sealed RFQ, & RFP) in seconds, communicate wit…" at bounding box center [285, 179] width 133 height 76
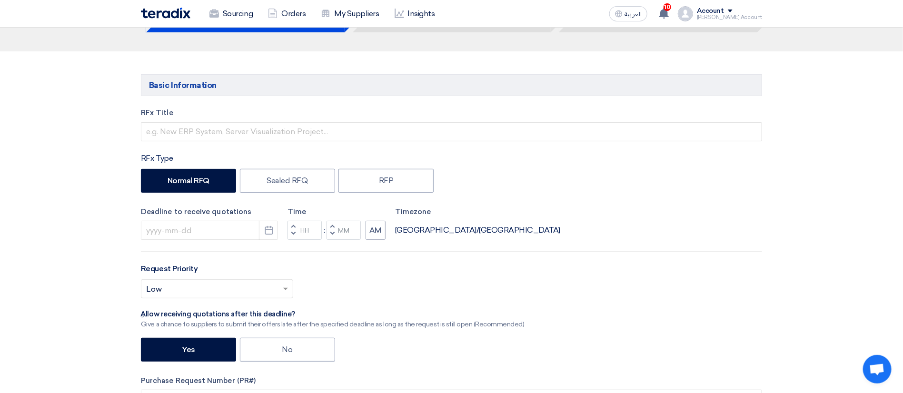
scroll to position [71, 0]
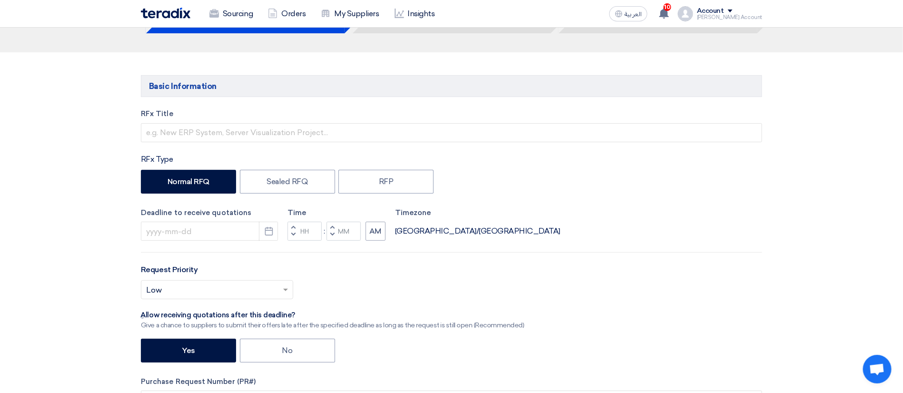
click at [724, 14] on div "Account" at bounding box center [710, 11] width 27 height 8
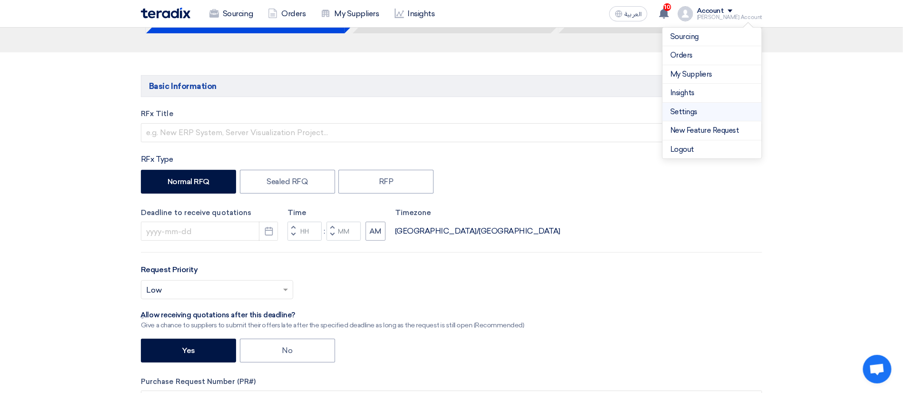
click at [700, 111] on link "Settings" at bounding box center [713, 112] width 84 height 11
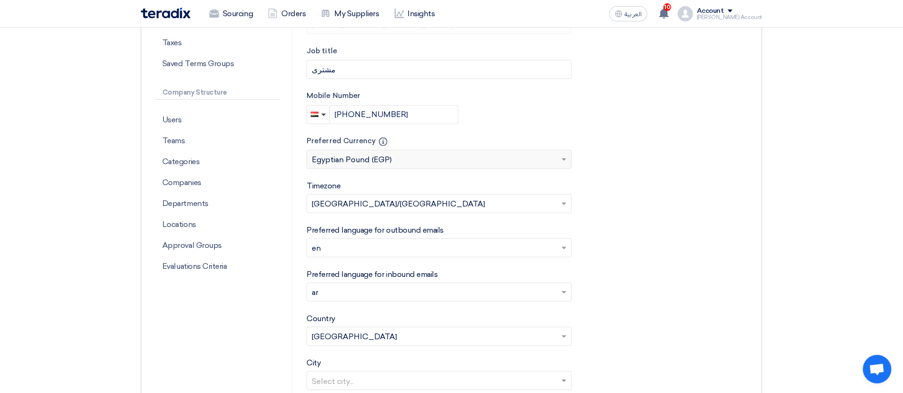
scroll to position [286, 0]
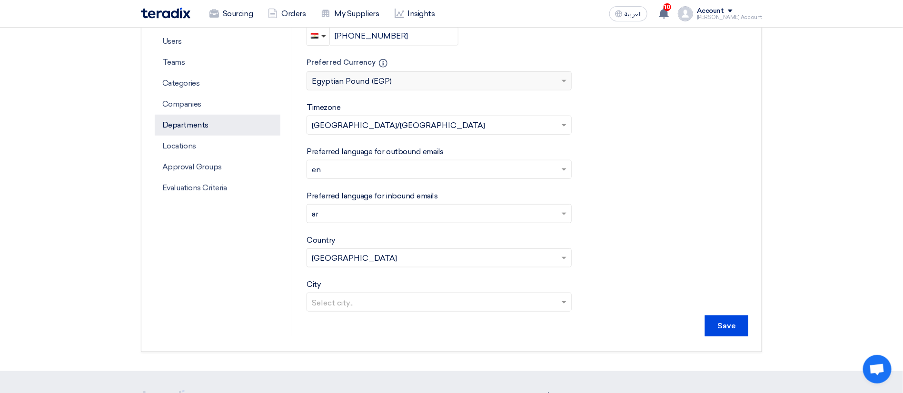
click at [184, 123] on p "Departments" at bounding box center [218, 125] width 126 height 21
